Goal: Answer question/provide support: Share knowledge or assist other users

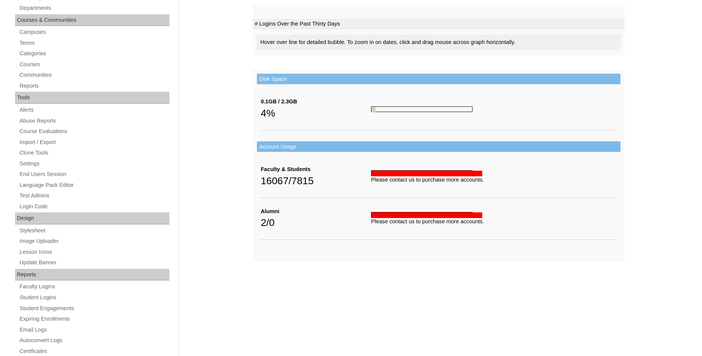
scroll to position [257, 0]
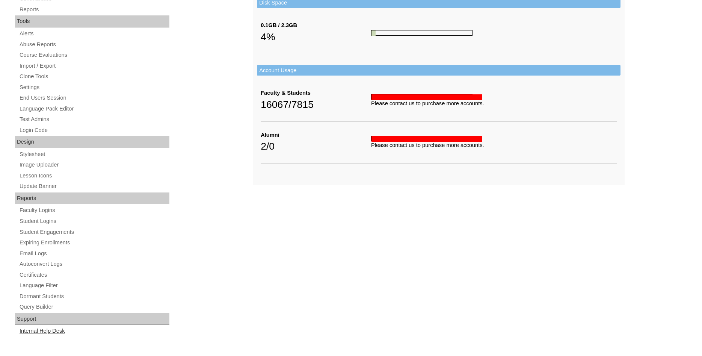
click at [59, 331] on link "Internal Help Desk" at bounding box center [94, 330] width 151 height 9
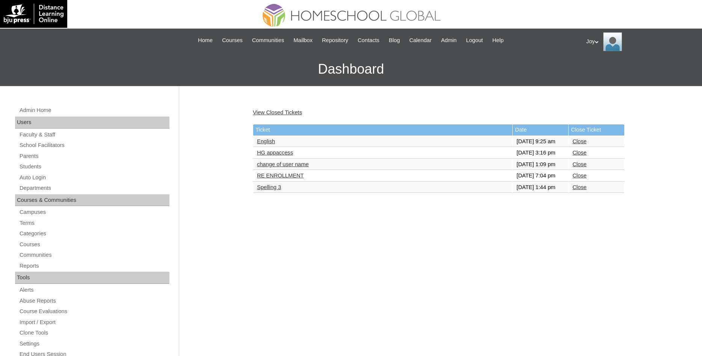
click at [579, 190] on link "Close" at bounding box center [580, 187] width 14 height 6
click at [281, 179] on link "RE ENROLLMENT" at bounding box center [280, 176] width 47 height 6
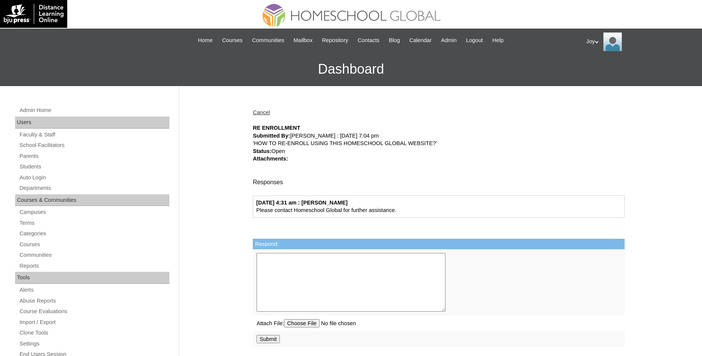
click at [412, 207] on div "08/07/2025 4:31 am : Joy Dantz" at bounding box center [438, 203] width 365 height 8
drag, startPoint x: 413, startPoint y: 211, endPoint x: 257, endPoint y: 214, distance: 156.0
click at [257, 214] on div "08/07/2025 4:31 am : Joy Dantz Please contact Homeschool Global for further ass…" at bounding box center [439, 206] width 372 height 22
copy div "Please contact Homeschool Global for further assistance."
click at [265, 114] on link "Cancel" at bounding box center [261, 112] width 17 height 6
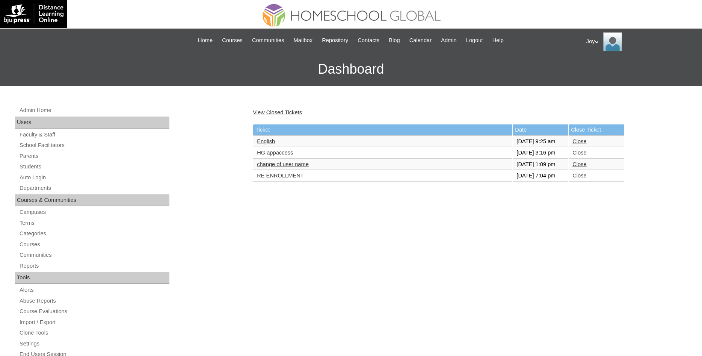
click at [585, 179] on link "Close" at bounding box center [580, 176] width 14 height 6
click at [300, 167] on link "change of user name" at bounding box center [283, 164] width 52 height 6
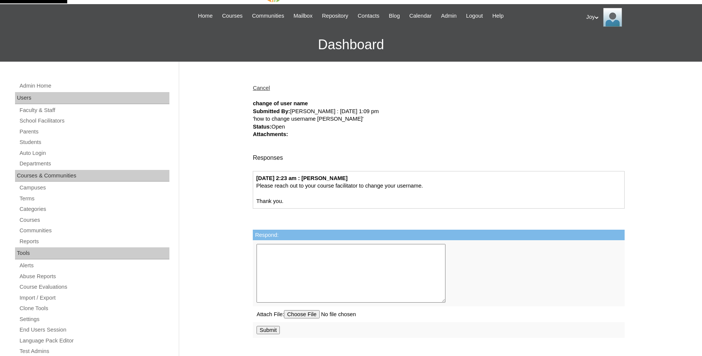
scroll to position [38, 0]
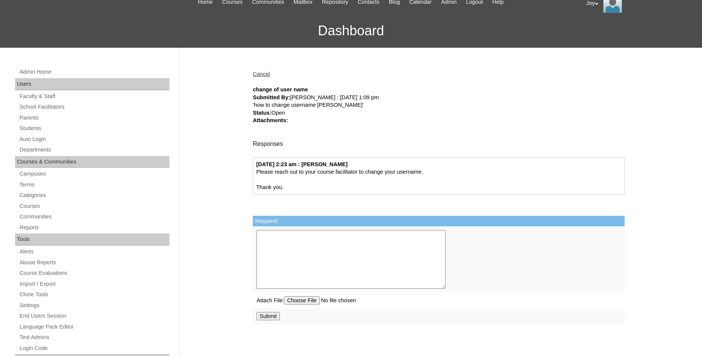
click at [259, 77] on link "Cancel" at bounding box center [261, 74] width 17 height 6
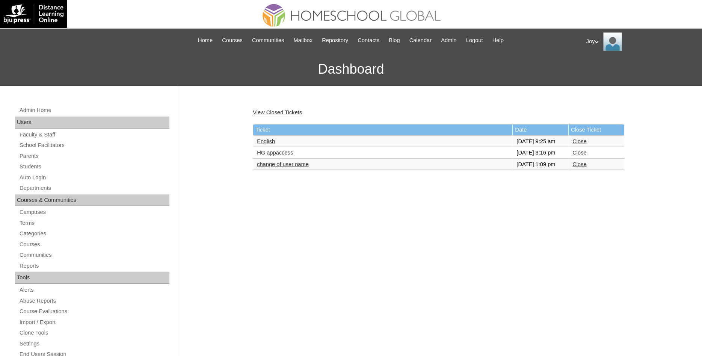
click at [577, 167] on link "Close" at bounding box center [580, 164] width 14 height 6
click at [293, 156] on link "HG appaccess" at bounding box center [275, 153] width 36 height 6
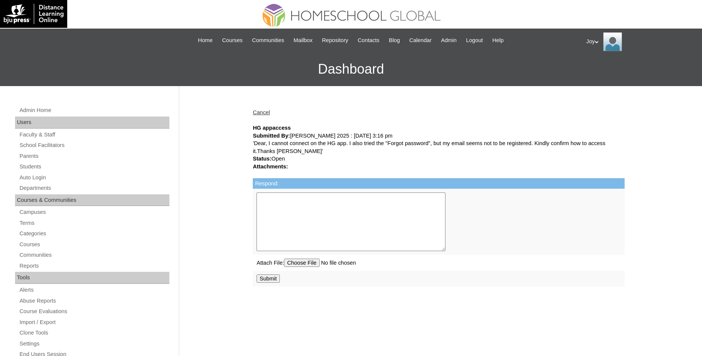
click at [318, 200] on textarea "Respond:" at bounding box center [351, 221] width 189 height 59
type textarea "P"
paste textarea "Please contact Homeschool Global for further assistance."
type textarea "Please contact Homeschool Global for further assistance."
drag, startPoint x: 279, startPoint y: 275, endPoint x: 276, endPoint y: 281, distance: 6.4
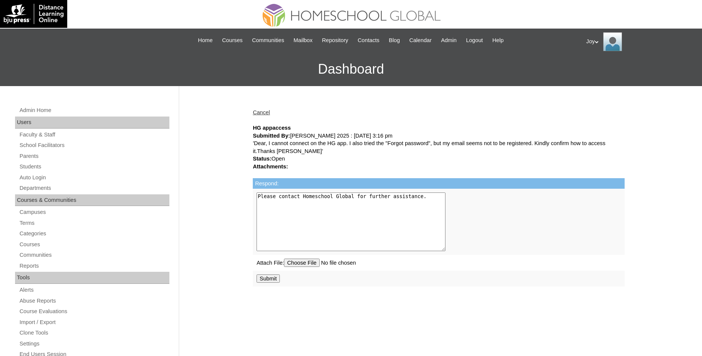
click at [278, 279] on td "Submit" at bounding box center [439, 279] width 372 height 16
click at [275, 281] on input "Submit" at bounding box center [268, 278] width 23 height 8
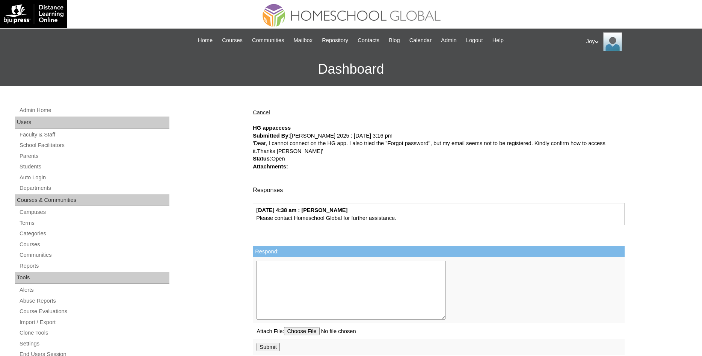
click at [258, 114] on link "Cancel" at bounding box center [261, 112] width 17 height 6
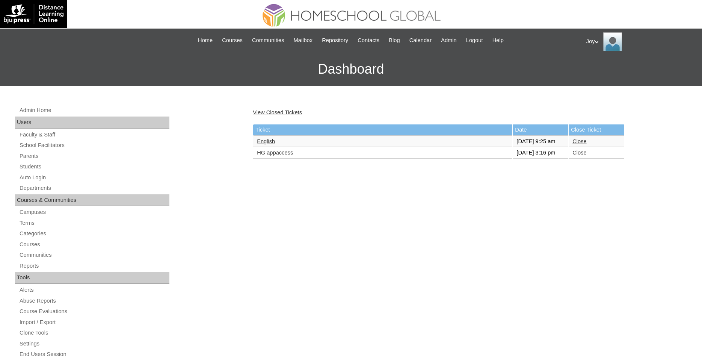
click at [582, 156] on link "Close" at bounding box center [580, 153] width 14 height 6
click at [266, 144] on link "English" at bounding box center [266, 141] width 18 height 6
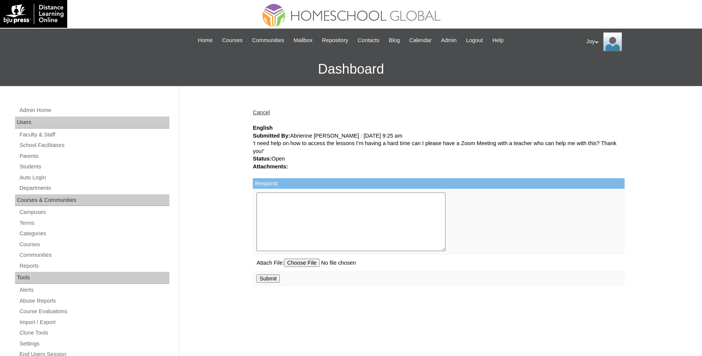
paste textarea "Please contact Homeschool Global for further assistance."
type textarea "Please contact Homeschool Global for further assistance."
click at [271, 281] on input "Submit" at bounding box center [268, 278] width 23 height 8
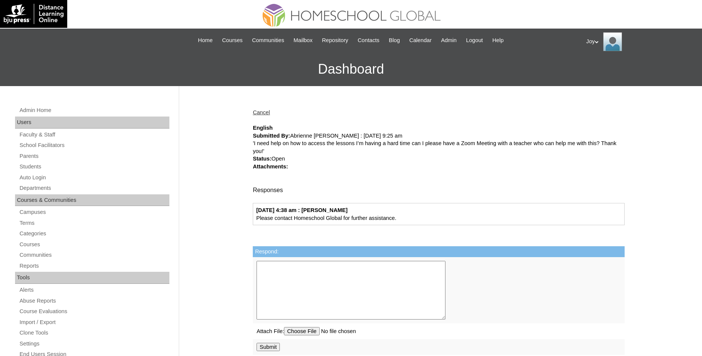
click at [265, 111] on link "Cancel" at bounding box center [261, 112] width 17 height 6
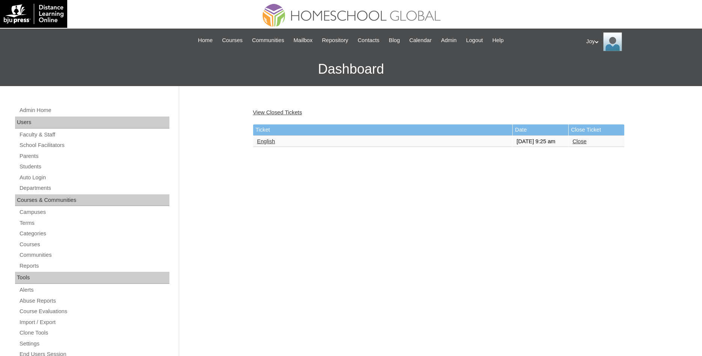
click at [575, 144] on link "Close" at bounding box center [580, 141] width 14 height 6
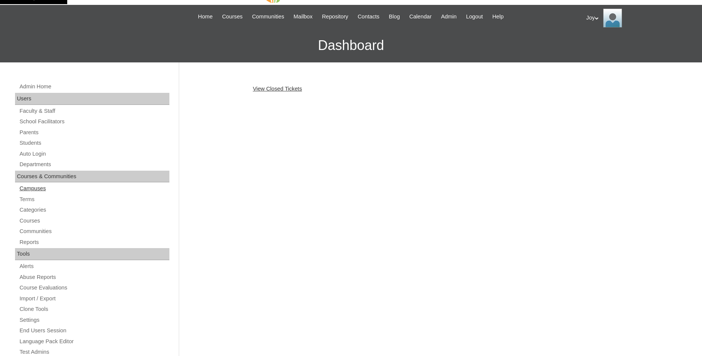
scroll to position [38, 0]
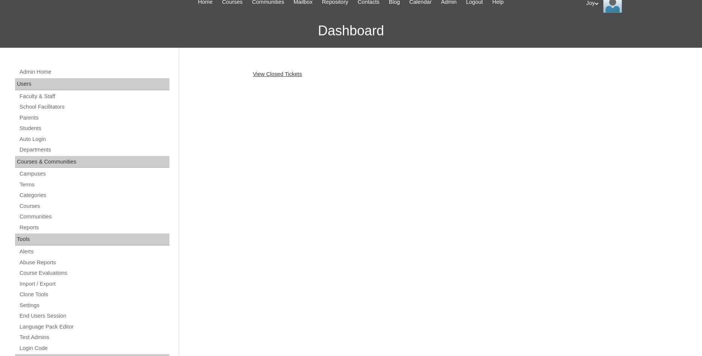
click at [595, 2] on div "Joy My Profile My Settings Logout" at bounding box center [641, 3] width 108 height 19
click at [598, 29] on li "Logout" at bounding box center [609, 32] width 36 height 9
click at [593, 1] on div "Joy My Profile My Settings Logout" at bounding box center [641, 3] width 108 height 19
click at [601, 32] on span "Logout" at bounding box center [600, 32] width 15 height 6
